Goal: Task Accomplishment & Management: Manage account settings

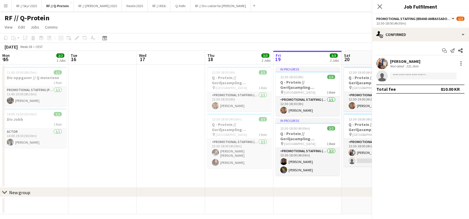
scroll to position [0, 136]
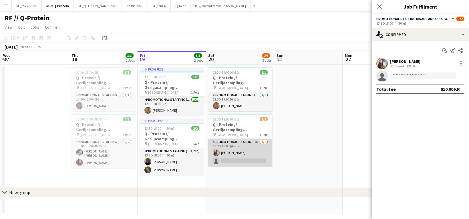
click at [241, 156] on app-card-role "Promotional Staffing (Brand Ambassadors) 4A [DATE] 13:30-18:00 (4h30m) [PERSON_…" at bounding box center [240, 153] width 64 height 28
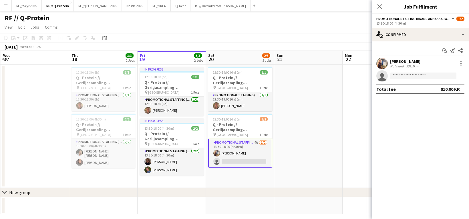
click at [384, 65] on app-user-avatar at bounding box center [381, 63] width 11 height 11
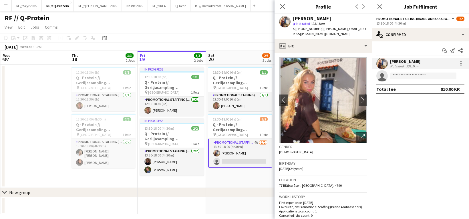
drag, startPoint x: 359, startPoint y: 28, endPoint x: 317, endPoint y: 29, distance: 42.1
click at [317, 29] on span "| [PERSON_NAME][EMAIL_ADDRESS][PERSON_NAME][DOMAIN_NAME]" at bounding box center [329, 31] width 73 height 9
copy span "[PERSON_NAME][EMAIL_ADDRESS][PERSON_NAME][DOMAIN_NAME]"
click at [248, 39] on app-toolbar "Copy Paste Paste Command V Paste with crew Command Shift V Paste linked Job [GE…" at bounding box center [234, 38] width 469 height 10
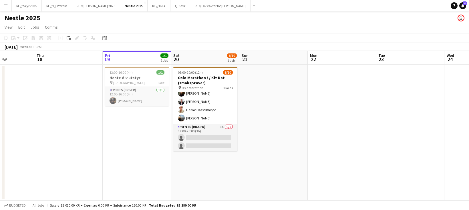
scroll to position [57, 0]
click at [57, 6] on button "RF // Q-Protein Close" at bounding box center [57, 5] width 30 height 11
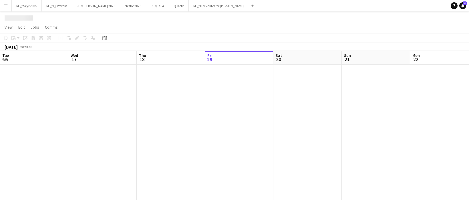
scroll to position [0, 137]
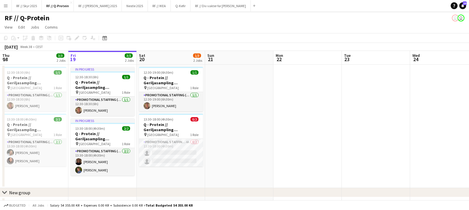
click at [253, 113] on app-date-cell at bounding box center [239, 127] width 68 height 124
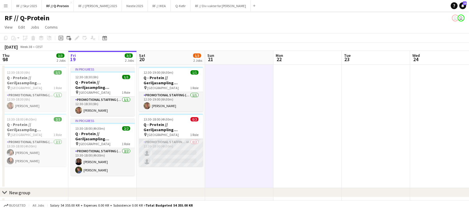
click at [187, 163] on app-card-role "Promotional Staffing (Brand Ambassadors) 4A 0/2 13:30-18:00 (4h30m) single-neut…" at bounding box center [171, 153] width 64 height 28
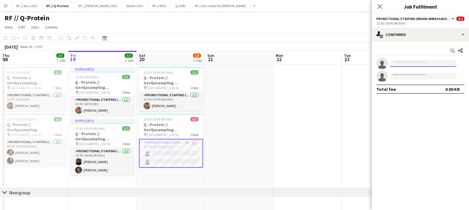
click at [409, 64] on input at bounding box center [423, 63] width 66 height 7
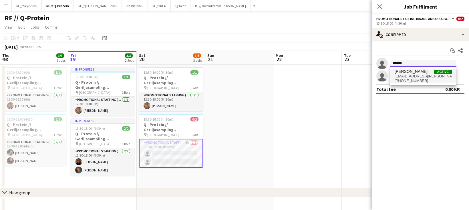
type input "*******"
click at [414, 81] on span "+4794893093" at bounding box center [423, 81] width 57 height 5
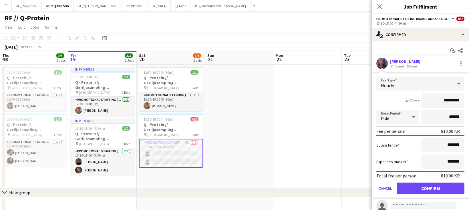
click at [416, 187] on button "Confirm" at bounding box center [431, 188] width 68 height 11
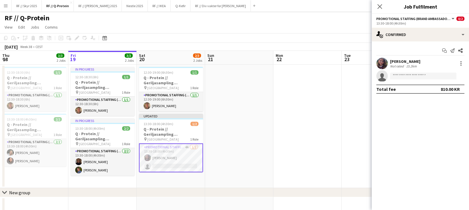
click at [390, 65] on div "Not rated" at bounding box center [397, 66] width 15 height 4
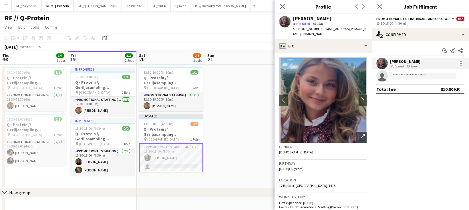
drag, startPoint x: 365, startPoint y: 29, endPoint x: 317, endPoint y: 30, distance: 47.8
click at [317, 30] on div "Ulrikke Gustafsson star Not rated 15.2km t. +4794893093 | ulrikke.gustafsson@ic…" at bounding box center [323, 26] width 97 height 25
copy span "ulrikke.gustafsson@icloud.com"
click at [239, 105] on app-date-cell at bounding box center [239, 127] width 68 height 124
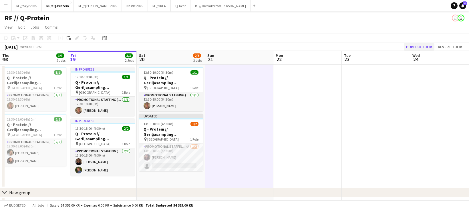
click at [424, 47] on button "Publish 1 job" at bounding box center [419, 46] width 31 height 7
